Goal: Navigation & Orientation: Find specific page/section

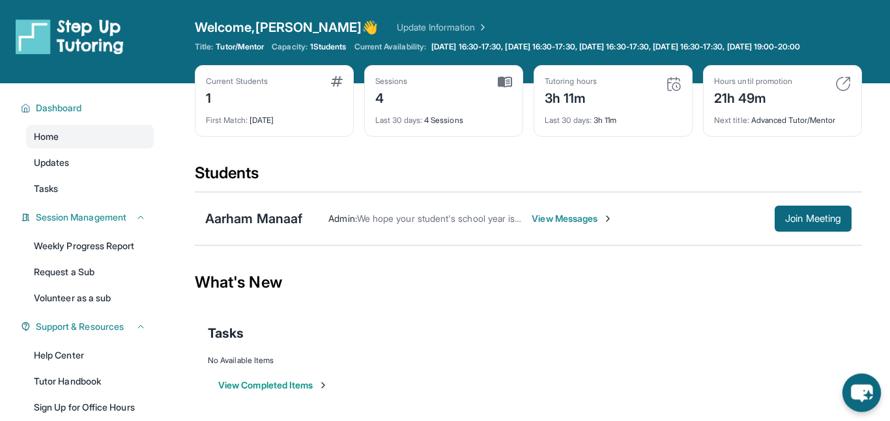
click at [862, 392] on icon "chat-button" at bounding box center [861, 394] width 21 height 18
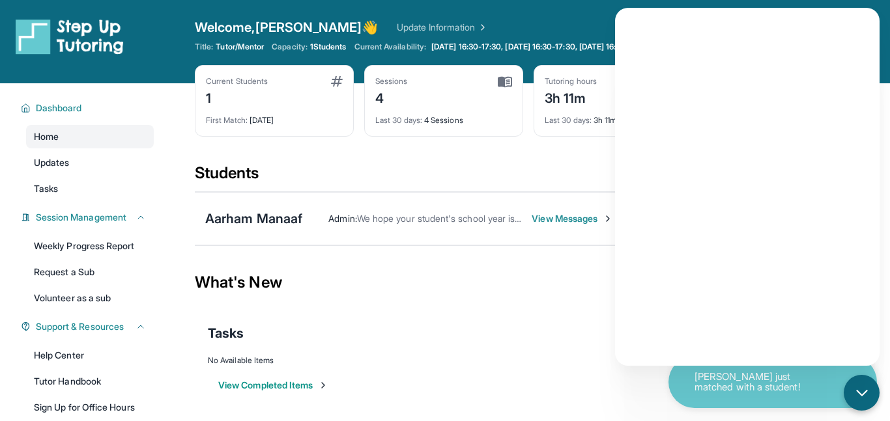
scroll to position [3, 0]
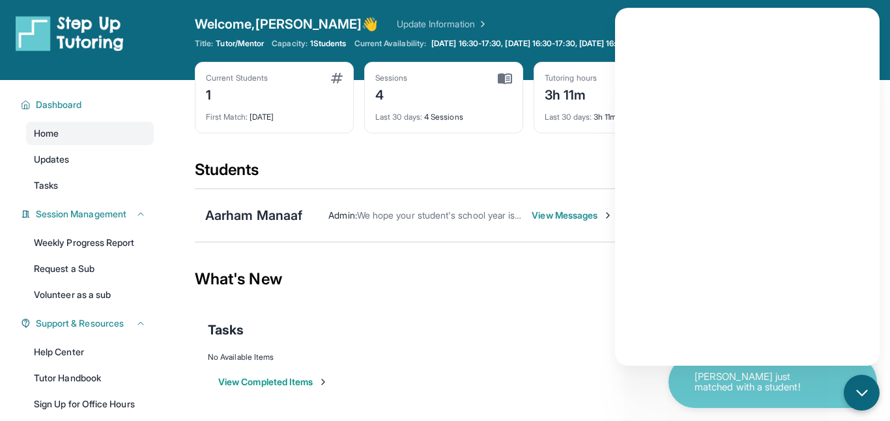
click at [345, 307] on div "What's New" at bounding box center [528, 279] width 667 height 57
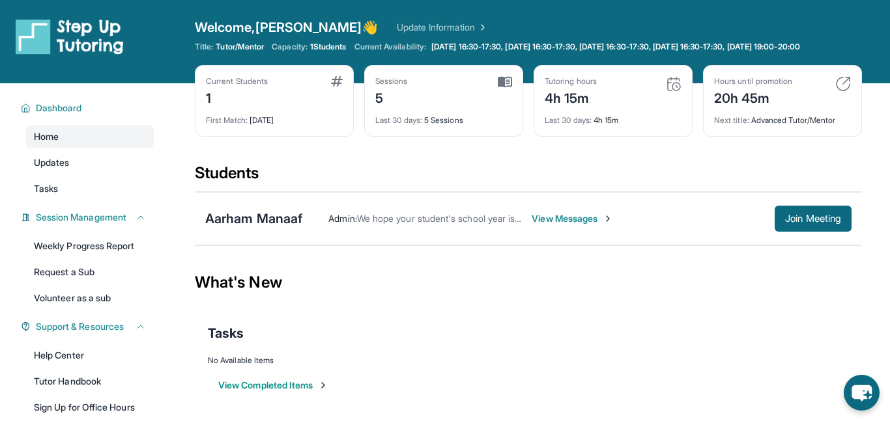
click at [769, 98] on div "20h 45m" at bounding box center [753, 97] width 78 height 21
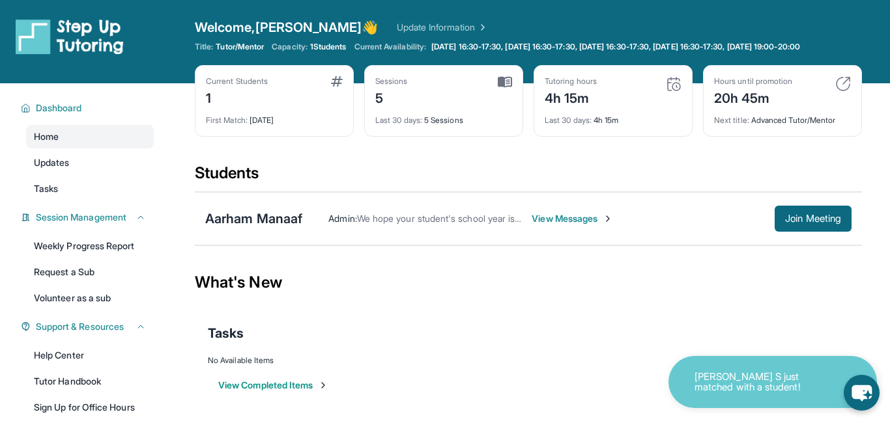
click at [478, 270] on div "What's New" at bounding box center [528, 282] width 667 height 57
